Goal: Information Seeking & Learning: Learn about a topic

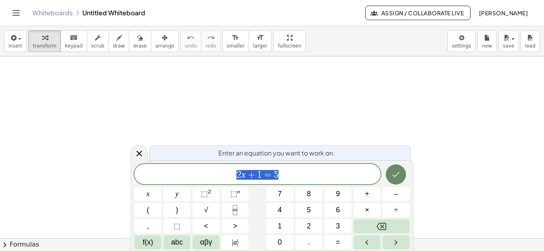
click at [395, 175] on icon "Done" at bounding box center [396, 175] width 10 height 10
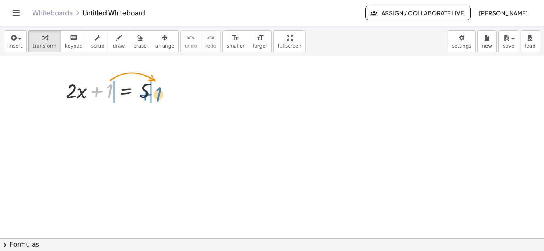
drag, startPoint x: 107, startPoint y: 93, endPoint x: 156, endPoint y: 96, distance: 48.9
click at [156, 96] on div at bounding box center [115, 90] width 107 height 27
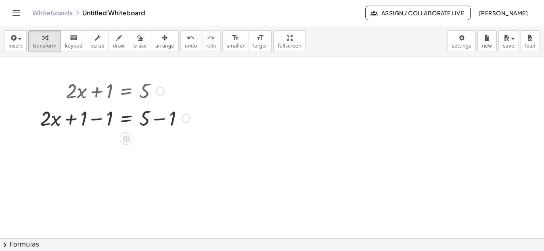
click at [87, 124] on div at bounding box center [115, 117] width 158 height 27
click at [96, 121] on div at bounding box center [115, 117] width 158 height 27
click at [161, 147] on div at bounding box center [115, 145] width 158 height 27
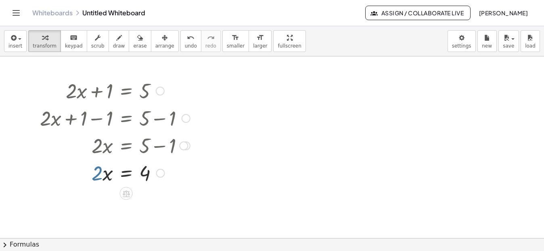
click at [98, 176] on div at bounding box center [115, 172] width 158 height 27
click at [145, 180] on div at bounding box center [115, 172] width 158 height 27
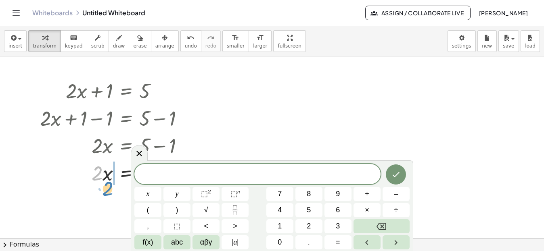
drag, startPoint x: 97, startPoint y: 175, endPoint x: 107, endPoint y: 191, distance: 18.6
click at [142, 153] on icon at bounding box center [139, 154] width 10 height 10
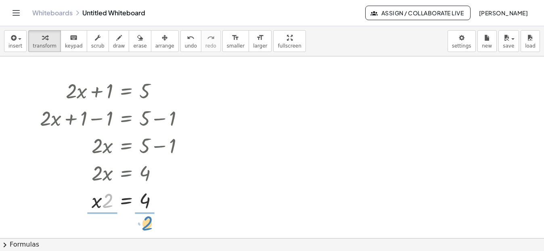
drag, startPoint x: 107, startPoint y: 200, endPoint x: 146, endPoint y: 223, distance: 45.2
click at [101, 191] on div at bounding box center [115, 200] width 158 height 40
click at [164, 203] on div at bounding box center [161, 201] width 9 height 9
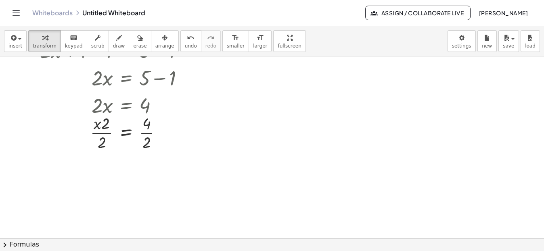
scroll to position [81, 0]
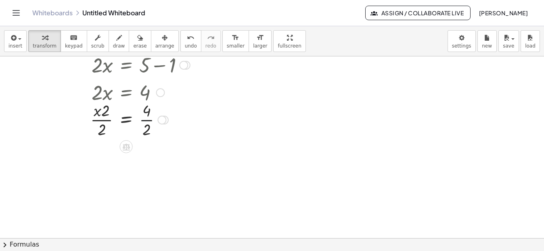
click at [148, 121] on div at bounding box center [115, 119] width 158 height 40
click at [107, 161] on div at bounding box center [115, 160] width 158 height 40
click at [100, 161] on div at bounding box center [115, 160] width 158 height 40
click at [126, 184] on icon at bounding box center [126, 187] width 8 height 8
click at [107, 189] on div "−" at bounding box center [110, 187] width 13 height 13
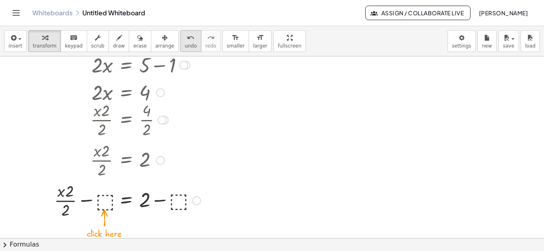
scroll to position [40, 0]
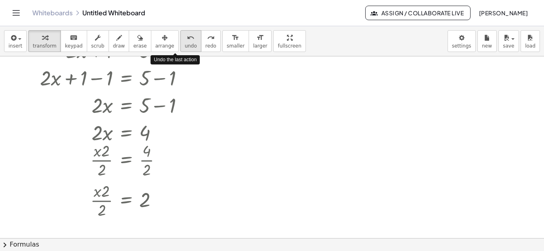
click at [187, 40] on icon "undo" at bounding box center [191, 38] width 8 height 10
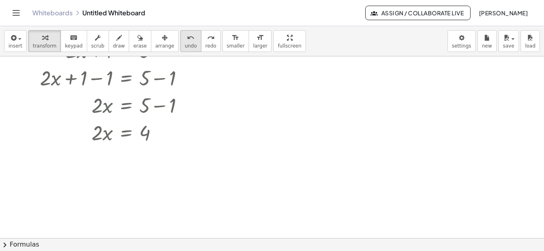
click at [180, 45] on button "undo undo" at bounding box center [190, 41] width 21 height 22
drag, startPoint x: 95, startPoint y: 131, endPoint x: 142, endPoint y: 154, distance: 52.2
click at [101, 166] on div at bounding box center [115, 166] width 158 height 40
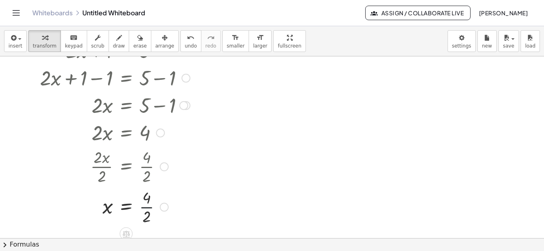
click at [148, 207] on div at bounding box center [115, 206] width 158 height 40
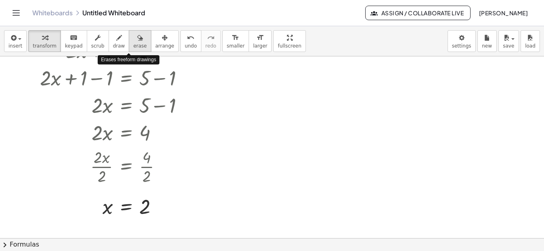
click at [133, 45] on span "erase" at bounding box center [139, 46] width 13 height 6
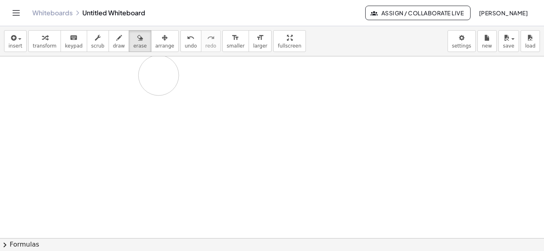
drag, startPoint x: 150, startPoint y: 206, endPoint x: 160, endPoint y: 76, distance: 130.8
click at [160, 76] on div at bounding box center [272, 198] width 544 height 364
drag, startPoint x: 124, startPoint y: 209, endPoint x: 131, endPoint y: 187, distance: 23.5
click at [119, 205] on div at bounding box center [272, 198] width 544 height 364
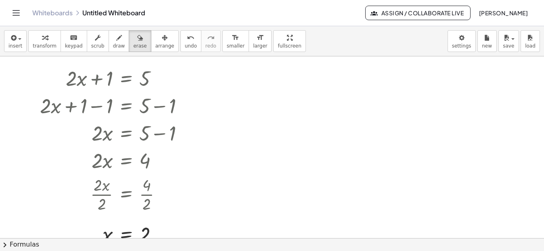
scroll to position [0, 0]
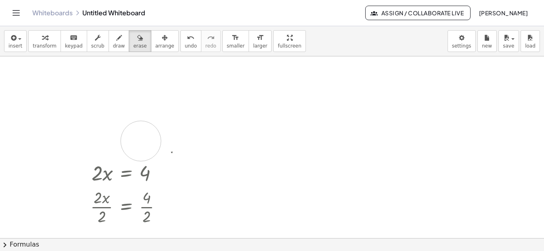
drag, startPoint x: 45, startPoint y: 91, endPoint x: 138, endPoint y: 133, distance: 101.9
click at [141, 139] on div at bounding box center [272, 239] width 544 height 364
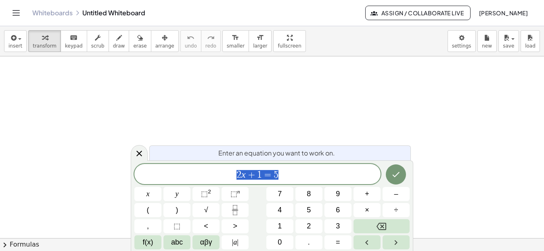
click at [12, 14] on icon "Toggle navigation" at bounding box center [16, 13] width 10 height 10
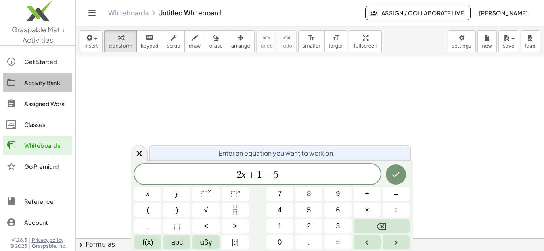
click at [57, 84] on div "Activity Bank" at bounding box center [46, 83] width 45 height 10
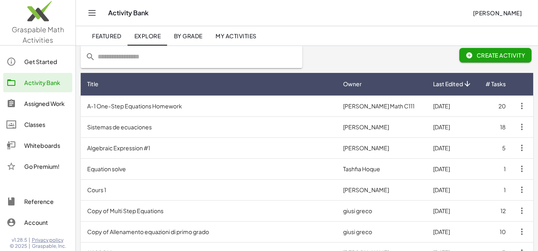
scroll to position [81, 0]
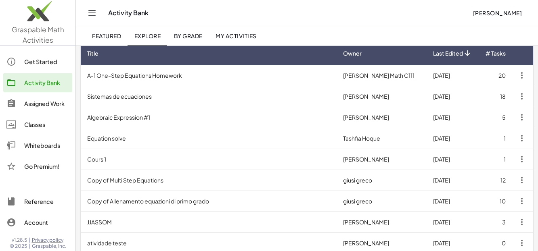
click at [121, 119] on td "Algebraic Expression #1" at bounding box center [209, 117] width 256 height 21
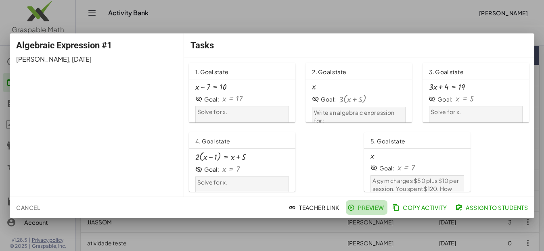
click at [360, 212] on span "Preview" at bounding box center [366, 207] width 35 height 7
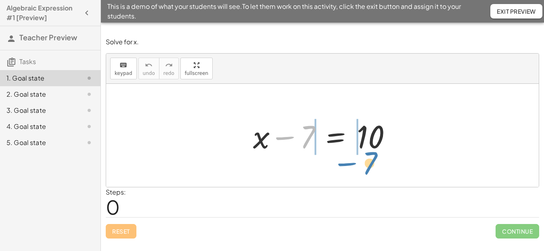
drag, startPoint x: 286, startPoint y: 137, endPoint x: 348, endPoint y: 163, distance: 67.5
click at [348, 163] on div "− 7 + x − 7 = 10" at bounding box center [322, 135] width 433 height 103
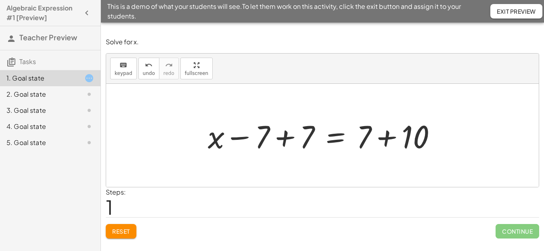
click at [285, 138] on div at bounding box center [325, 136] width 243 height 42
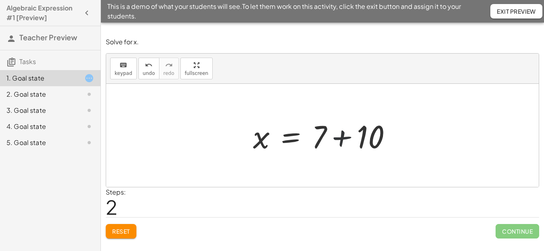
click at [344, 137] on div at bounding box center [325, 136] width 153 height 42
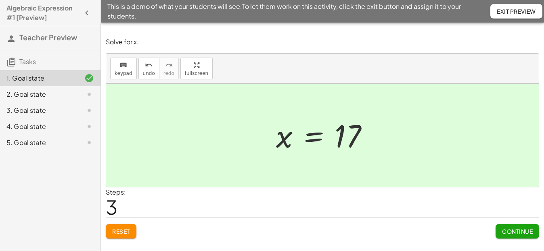
click at [509, 229] on span "Continue" at bounding box center [517, 231] width 31 height 7
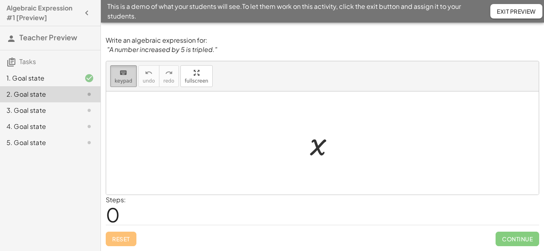
click at [116, 75] on div "keyboard" at bounding box center [124, 73] width 18 height 10
click at [329, 148] on div at bounding box center [325, 144] width 39 height 40
click at [325, 148] on div at bounding box center [318, 144] width 17 height 36
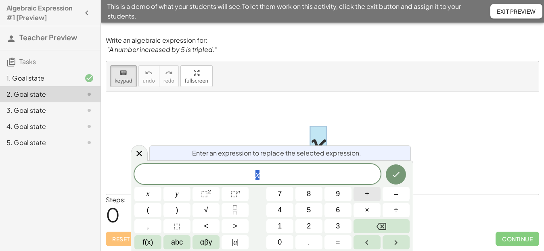
click at [365, 196] on span "+" at bounding box center [367, 194] width 4 height 11
click at [383, 225] on icon "Backspace" at bounding box center [382, 227] width 10 height 10
click at [142, 193] on button "x" at bounding box center [147, 194] width 27 height 14
click at [366, 197] on span "+" at bounding box center [367, 194] width 4 height 11
click at [312, 211] on button "5" at bounding box center [308, 210] width 27 height 14
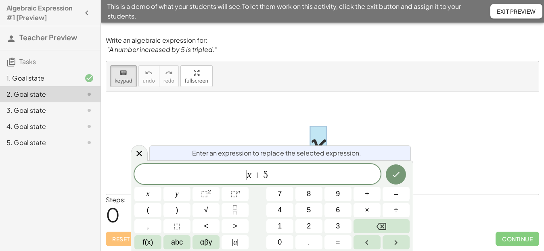
click at [246, 176] on span "​ x + 5" at bounding box center [257, 175] width 246 height 11
click at [149, 214] on span "(" at bounding box center [148, 210] width 2 height 11
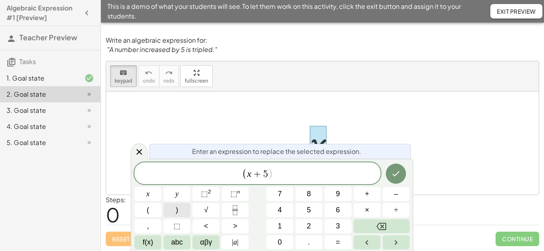
click at [185, 208] on button ")" at bounding box center [176, 210] width 27 height 14
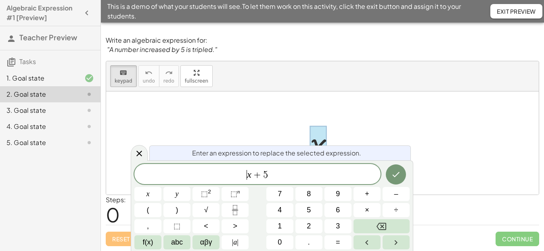
click at [280, 178] on span "​ x + 5" at bounding box center [257, 175] width 246 height 11
click at [153, 212] on button "(" at bounding box center [147, 210] width 27 height 14
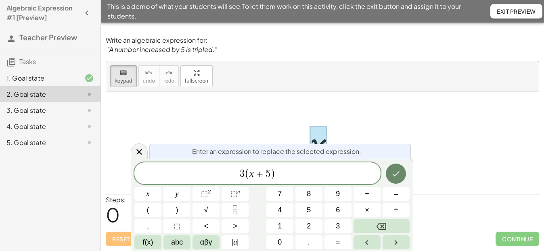
click at [394, 171] on icon "Done" at bounding box center [396, 174] width 10 height 10
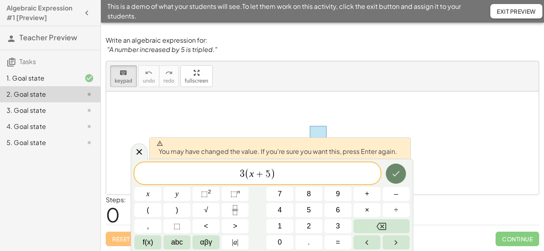
click at [400, 176] on icon "Done" at bounding box center [396, 174] width 10 height 10
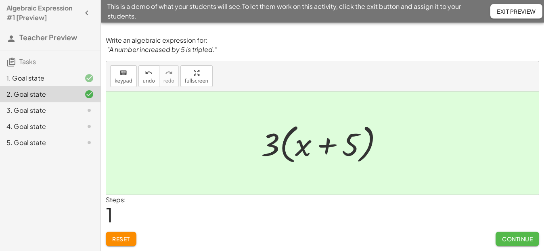
click at [509, 240] on span "Continue" at bounding box center [517, 239] width 31 height 7
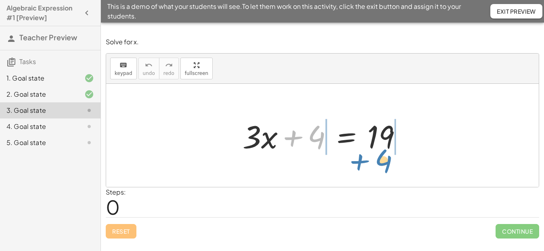
drag, startPoint x: 310, startPoint y: 138, endPoint x: 381, endPoint y: 162, distance: 74.5
click at [378, 162] on div "+ 4 + · 3 · x + 4 = 19" at bounding box center [322, 135] width 433 height 103
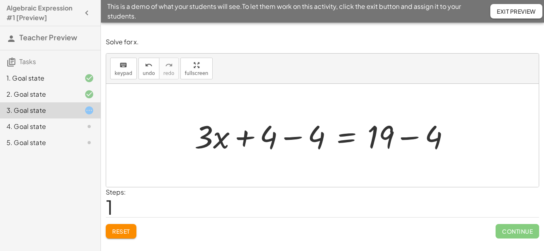
click at [290, 138] on div at bounding box center [326, 136] width 270 height 42
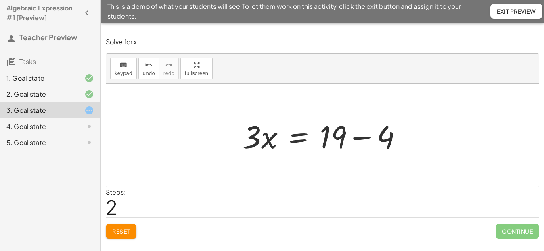
click at [360, 139] on div at bounding box center [326, 136] width 174 height 42
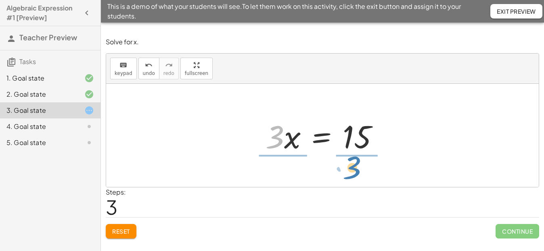
drag, startPoint x: 275, startPoint y: 136, endPoint x: 352, endPoint y: 167, distance: 83.4
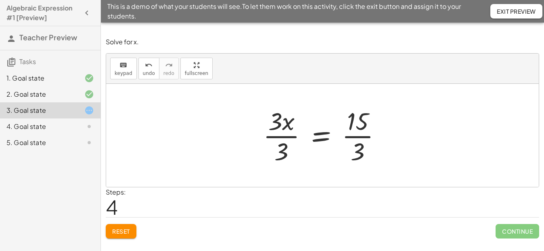
click at [358, 138] on div at bounding box center [325, 136] width 133 height 62
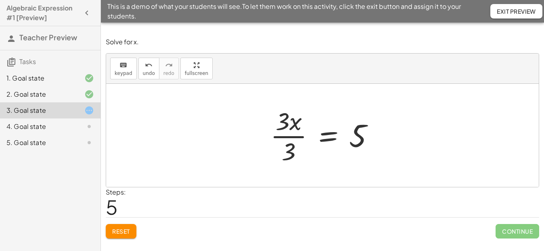
click at [285, 139] on div at bounding box center [325, 136] width 118 height 62
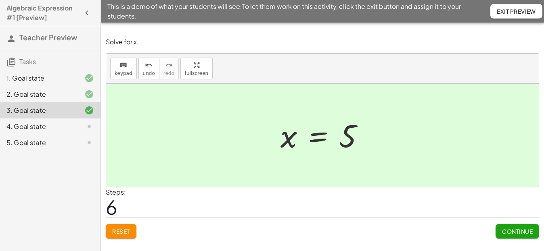
click at [513, 228] on span "Continue" at bounding box center [517, 231] width 31 height 7
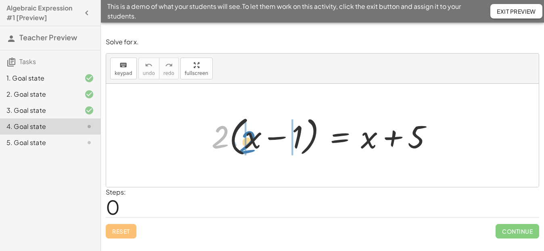
drag, startPoint x: 218, startPoint y: 134, endPoint x: 244, endPoint y: 139, distance: 26.0
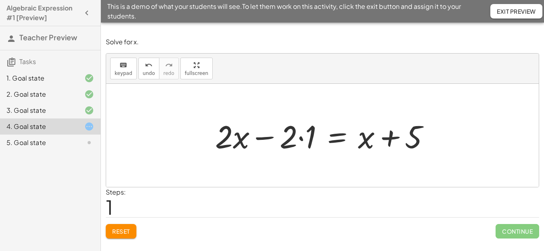
click at [299, 138] on div at bounding box center [325, 136] width 229 height 42
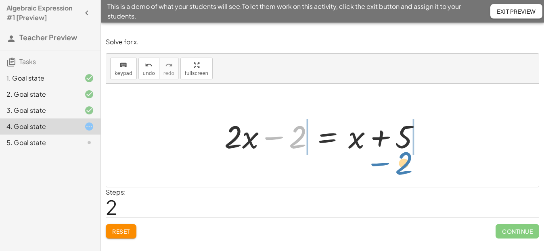
drag, startPoint x: 279, startPoint y: 138, endPoint x: 387, endPoint y: 164, distance: 111.7
click at [387, 164] on div "· 2 · ( + x − 1 ) = + x + 5 + · 2 · x − · 2 · 1 = + x + 5 − 2 + x − = + x + 5 ·…" at bounding box center [322, 135] width 433 height 103
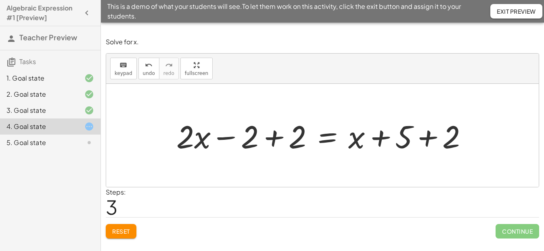
click at [273, 138] on div at bounding box center [325, 136] width 306 height 42
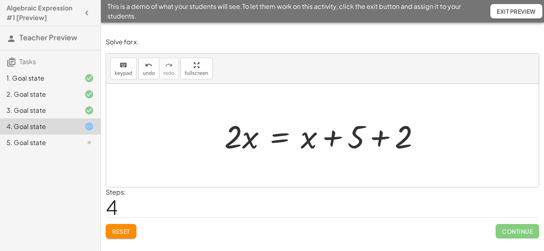
click at [381, 139] on div at bounding box center [325, 136] width 210 height 42
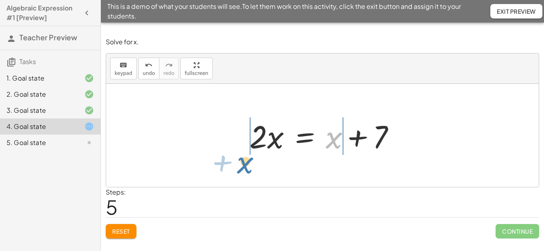
drag, startPoint x: 334, startPoint y: 140, endPoint x: 249, endPoint y: 163, distance: 87.9
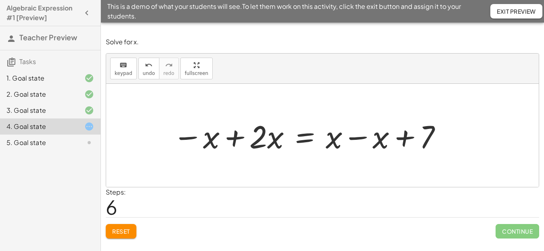
click at [237, 137] on div at bounding box center [308, 136] width 278 height 42
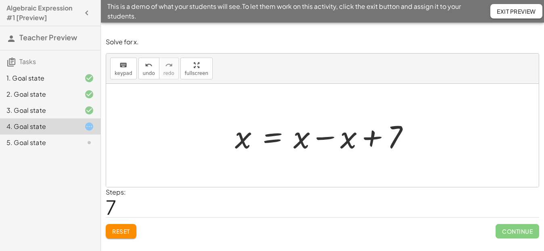
click at [322, 136] on div at bounding box center [325, 136] width 189 height 42
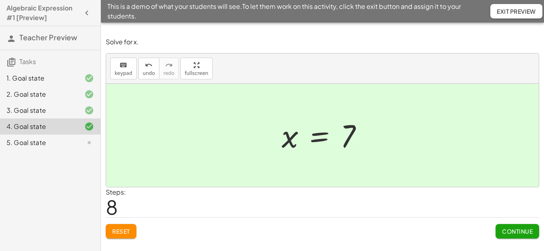
click at [520, 228] on button "Continue" at bounding box center [518, 231] width 44 height 15
